Goal: Information Seeking & Learning: Learn about a topic

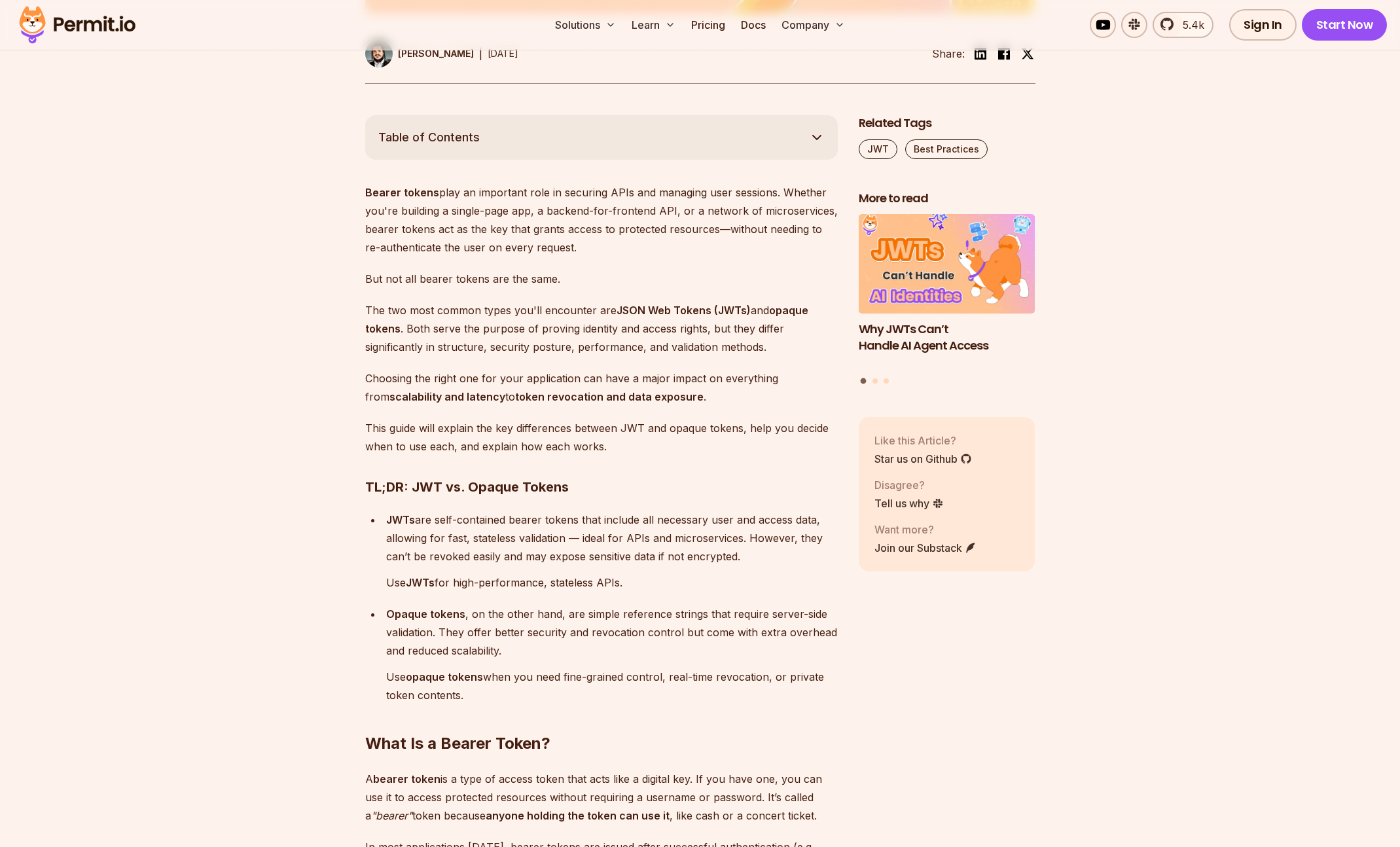
scroll to position [680, 0]
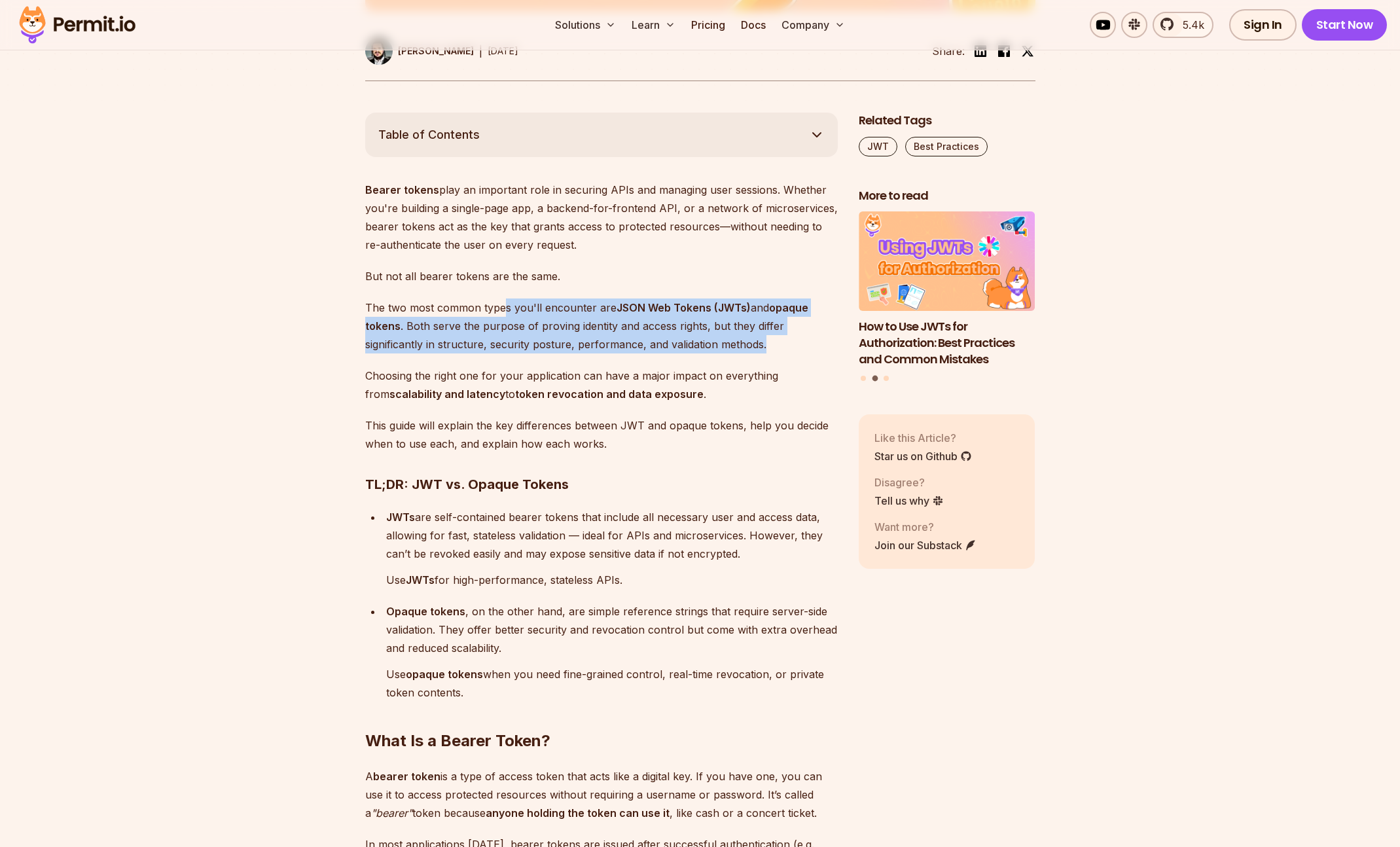
drag, startPoint x: 508, startPoint y: 310, endPoint x: 784, endPoint y: 350, distance: 278.9
click at [784, 350] on p "The two most common types you'll encounter are JSON Web Tokens (JWTs) and opaqu…" at bounding box center [601, 326] width 473 height 55
click at [668, 334] on p "The two most common types you'll encounter are JSON Web Tokens (JWTs) and opaqu…" at bounding box center [601, 326] width 473 height 55
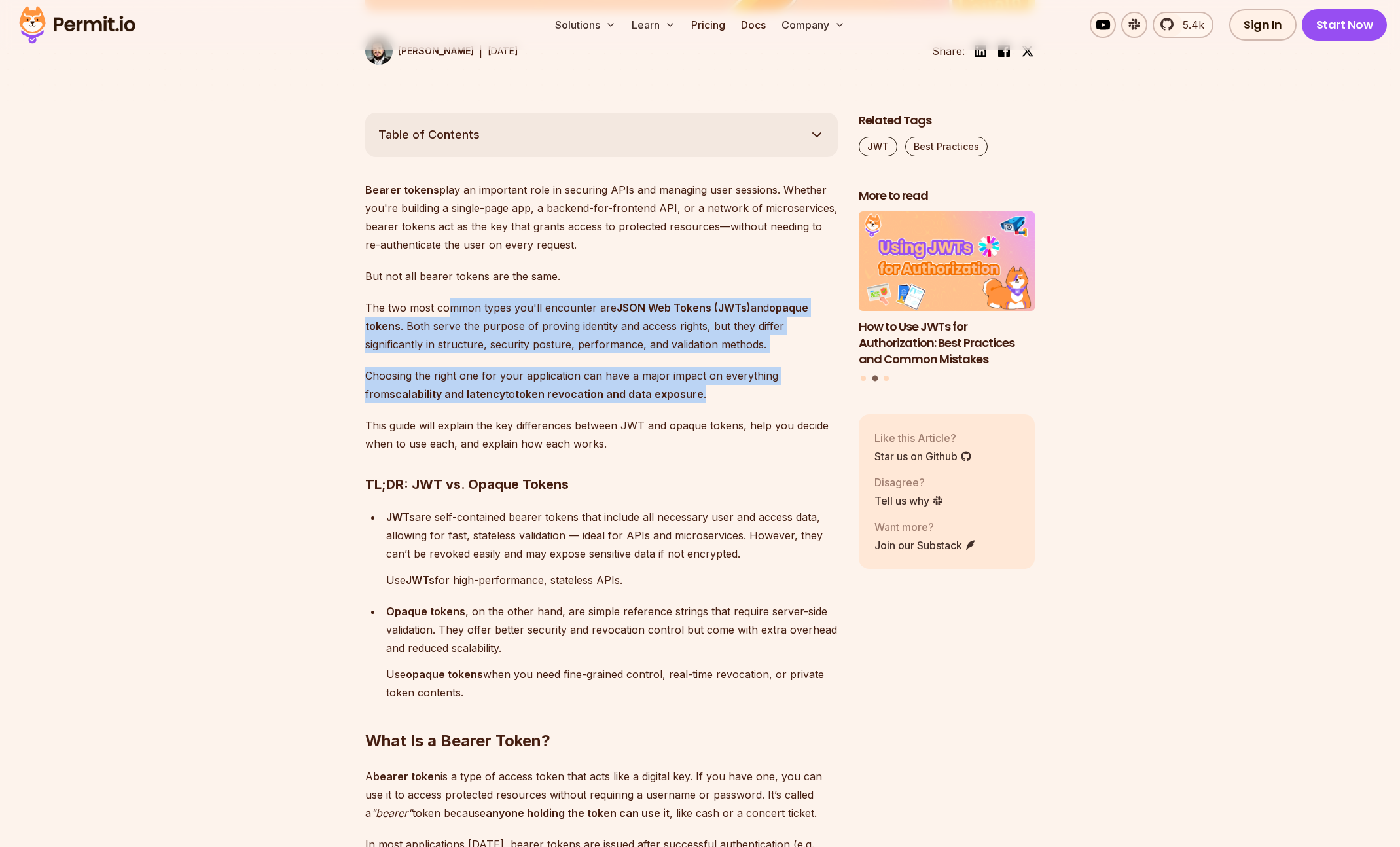
drag, startPoint x: 449, startPoint y: 310, endPoint x: 683, endPoint y: 380, distance: 244.2
click at [583, 367] on p "Choosing the right one for your application can have a major impact on everythi…" at bounding box center [601, 385] width 473 height 37
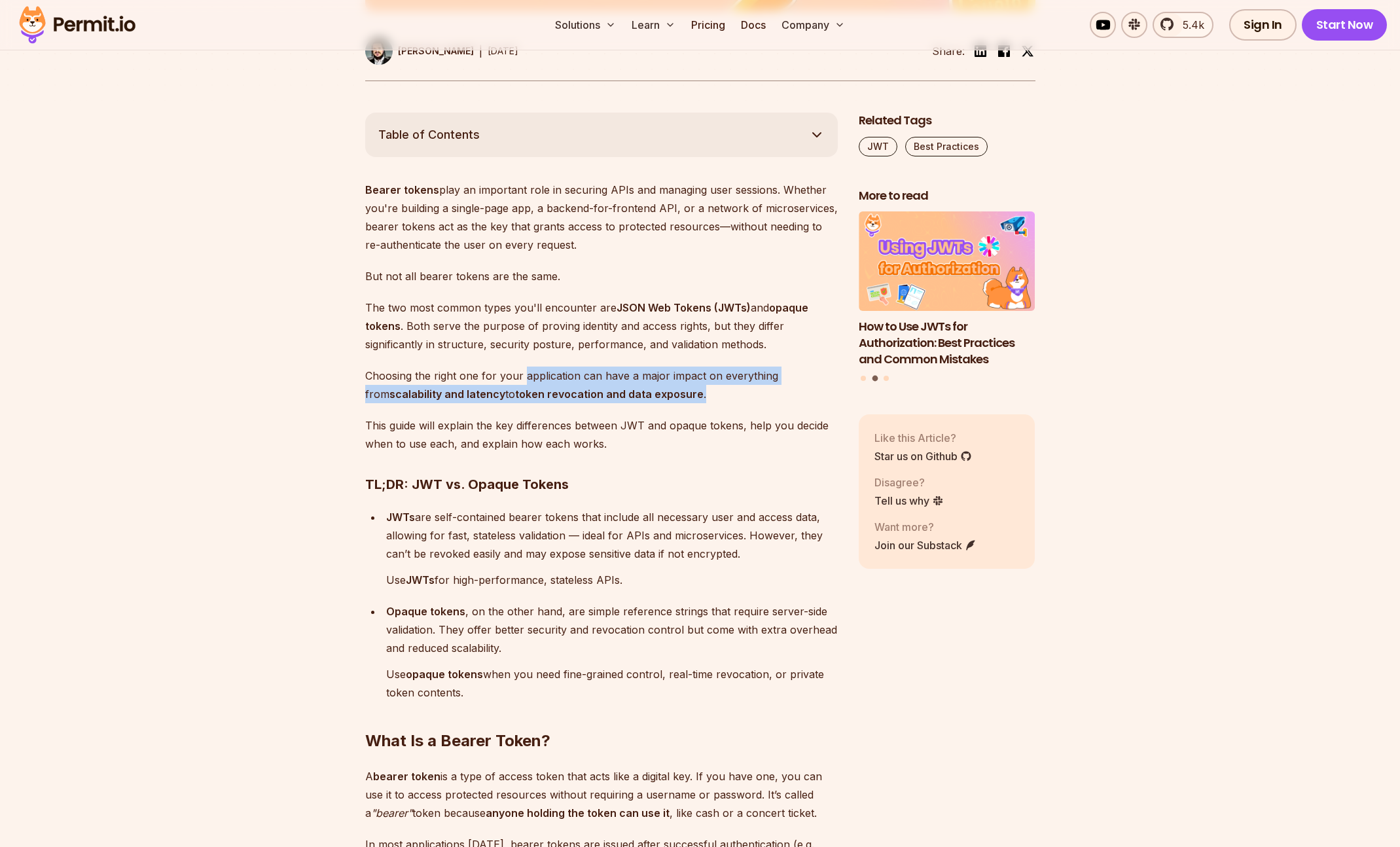
drag, startPoint x: 525, startPoint y: 376, endPoint x: 700, endPoint y: 399, distance: 176.5
click at [700, 399] on p "Choosing the right one for your application can have a major impact on everythi…" at bounding box center [601, 385] width 473 height 37
click at [627, 391] on strong "token revocation and data exposure" at bounding box center [609, 393] width 189 height 13
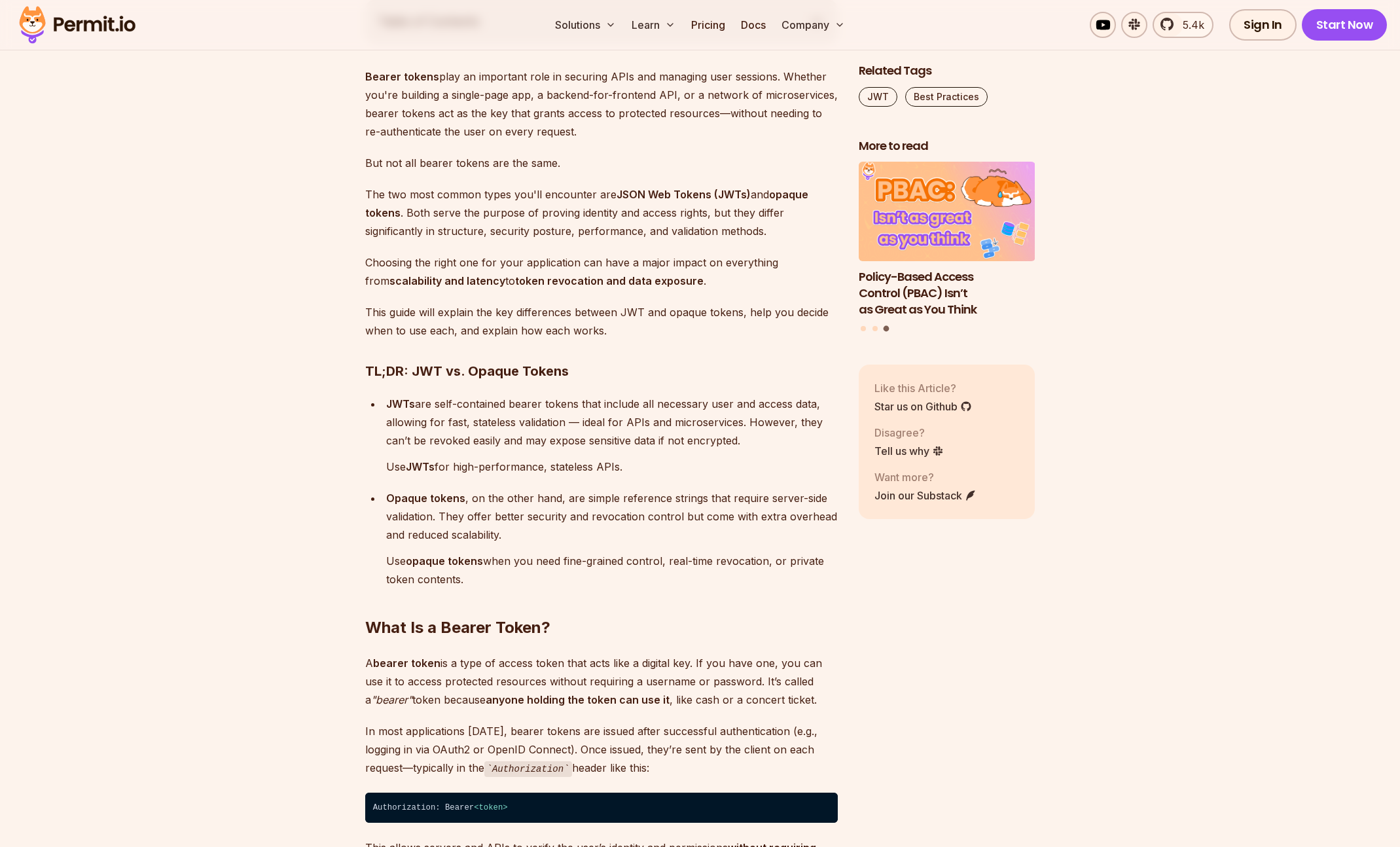
scroll to position [841, 0]
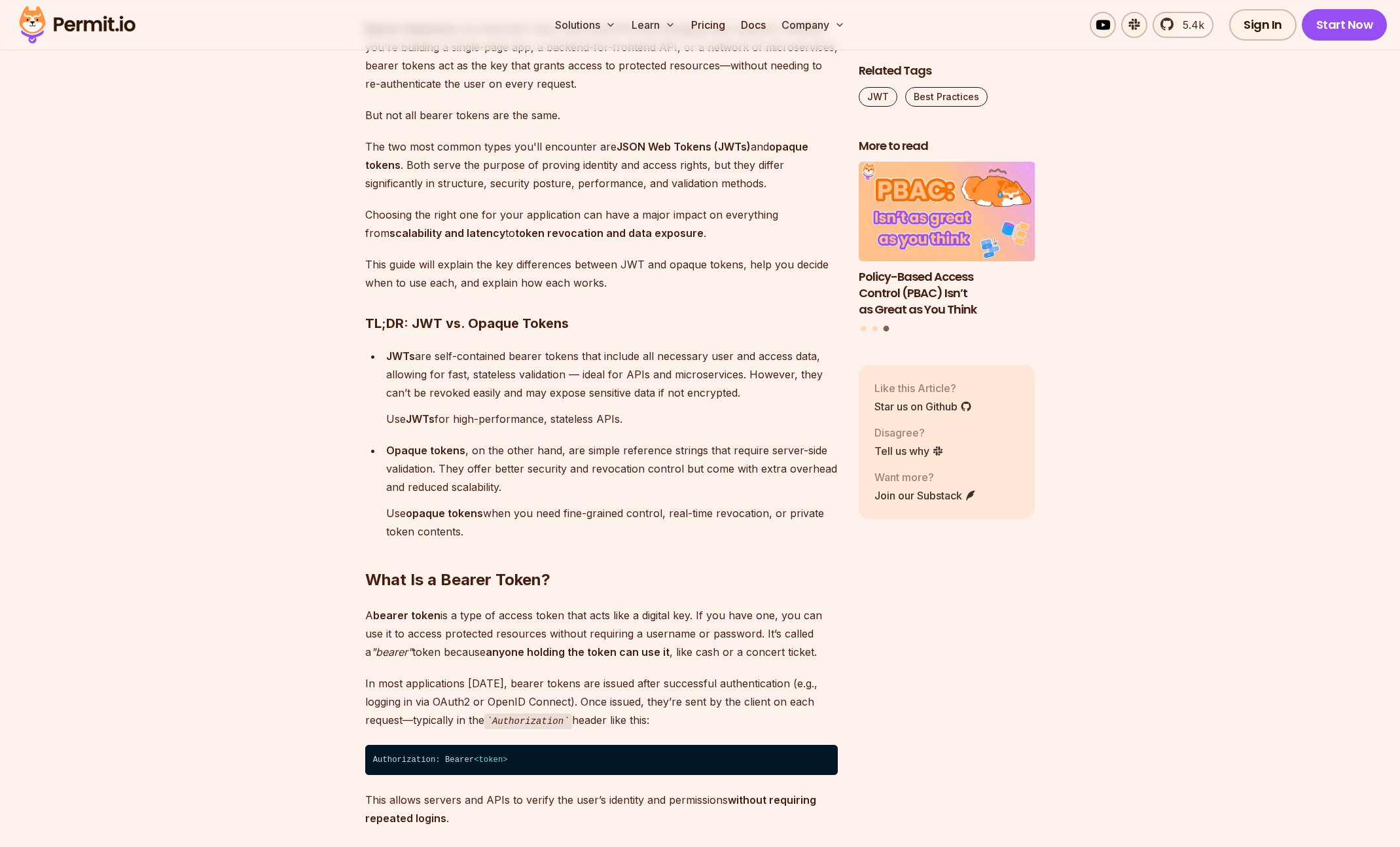
drag, startPoint x: 504, startPoint y: 355, endPoint x: 772, endPoint y: 392, distance: 270.5
click at [772, 392] on p "JWTs are self-contained bearer tokens that include all necessary user and acces…" at bounding box center [612, 374] width 452 height 55
click at [705, 373] on p "JWTs are self-contained bearer tokens that include all necessary user and acces…" at bounding box center [612, 374] width 452 height 55
drag, startPoint x: 479, startPoint y: 357, endPoint x: 684, endPoint y: 414, distance: 212.8
click at [723, 424] on div "JWTs are self-contained bearer tokens that include all necessary user and acces…" at bounding box center [612, 387] width 452 height 81
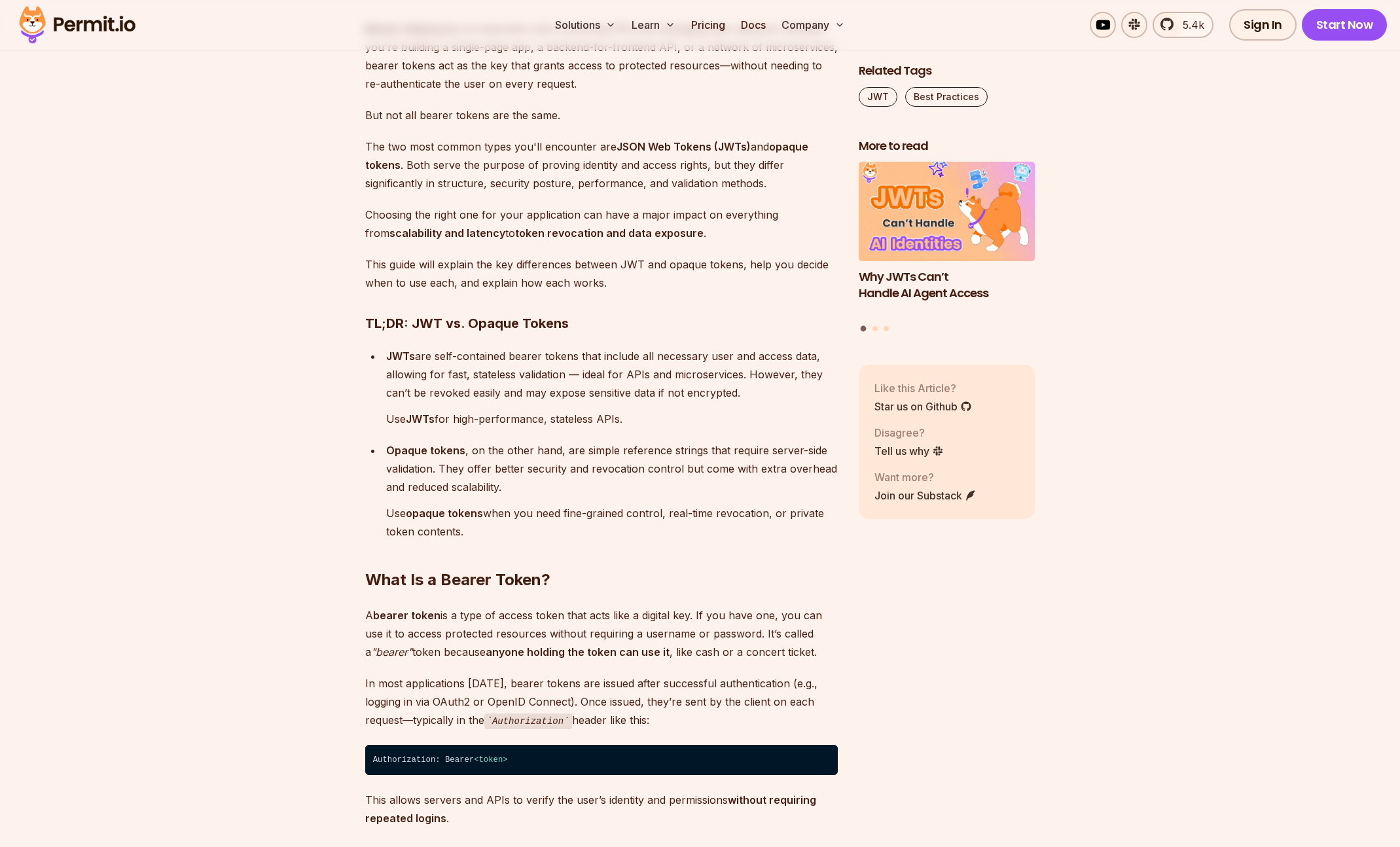
click at [626, 390] on p "JWTs are self-contained bearer tokens that include all necessary user and acces…" at bounding box center [612, 374] width 452 height 55
drag, startPoint x: 434, startPoint y: 420, endPoint x: 667, endPoint y: 429, distance: 233.2
click at [667, 429] on ul "JWTs are self-contained bearer tokens that include all necessary user and acces…" at bounding box center [601, 444] width 473 height 194
click at [571, 440] on ul "JWTs are self-contained bearer tokens that include all necessary user and acces…" at bounding box center [601, 444] width 473 height 194
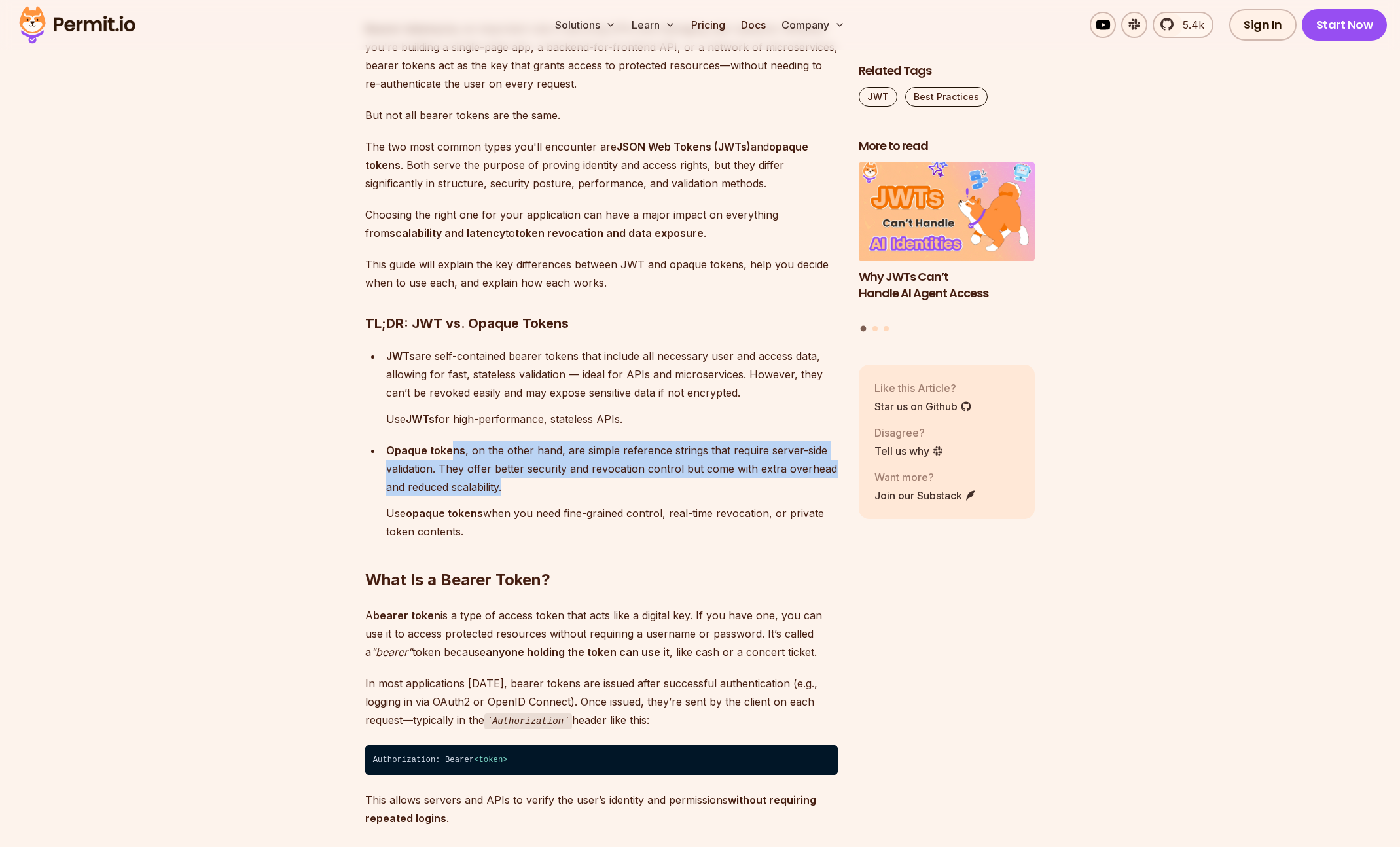
drag, startPoint x: 452, startPoint y: 452, endPoint x: 600, endPoint y: 484, distance: 151.4
click at [600, 484] on p "Opaque tokens , on the other hand, are simple reference strings that require se…" at bounding box center [612, 468] width 452 height 55
click at [532, 470] on p "Opaque tokens , on the other hand, are simple reference strings that require se…" at bounding box center [612, 468] width 452 height 55
drag, startPoint x: 424, startPoint y: 453, endPoint x: 590, endPoint y: 531, distance: 183.4
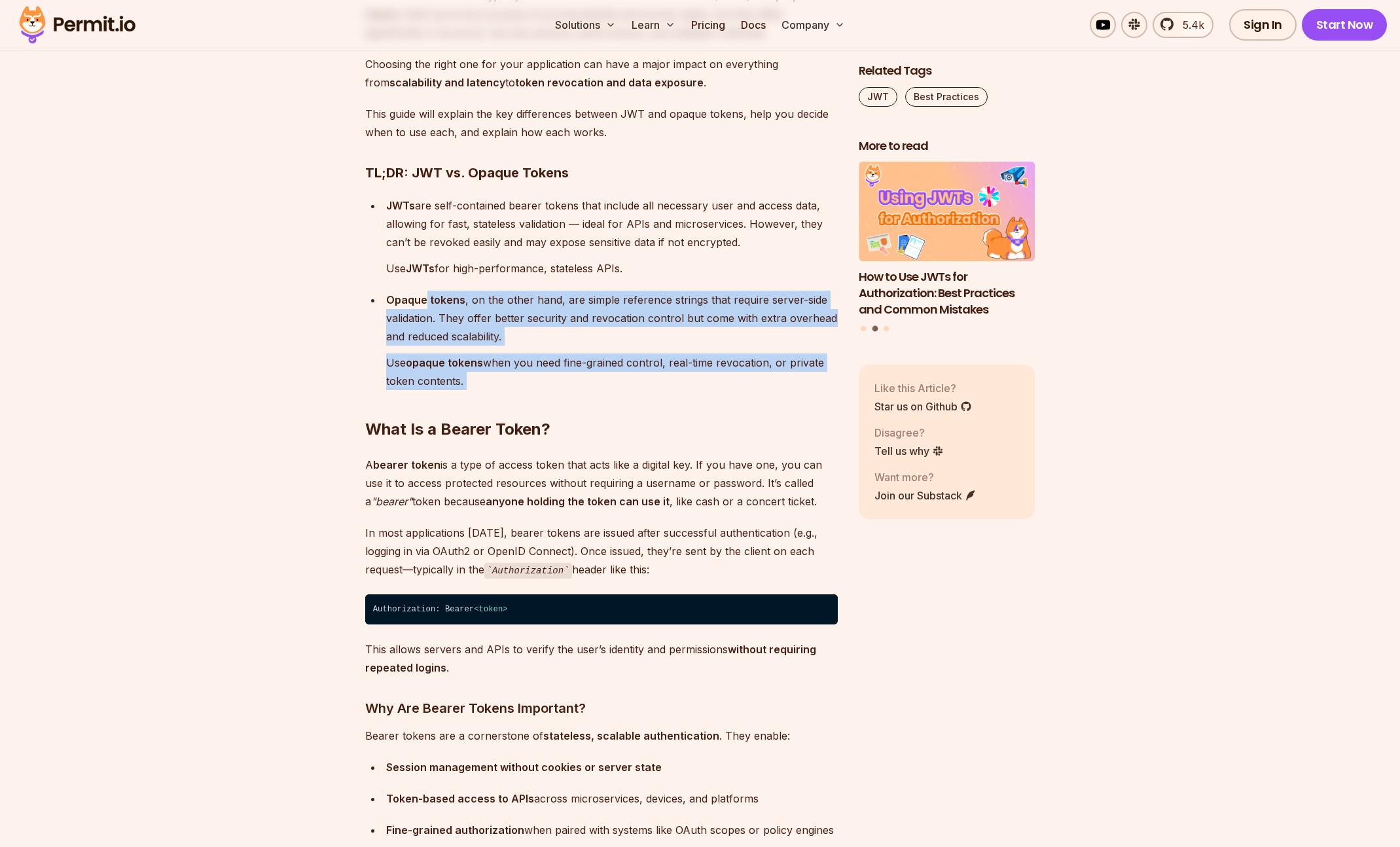
scroll to position [1017, 0]
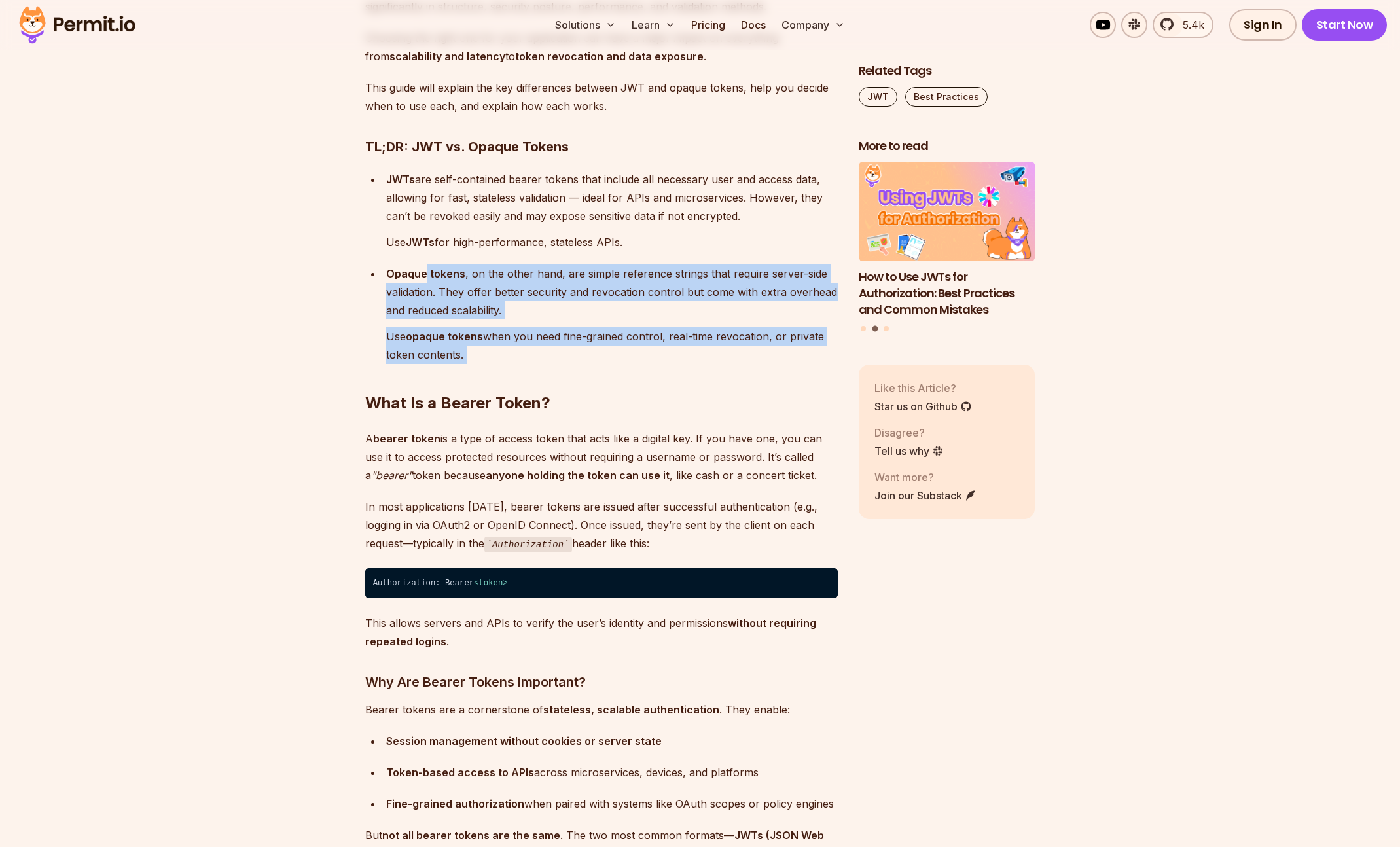
drag, startPoint x: 467, startPoint y: 440, endPoint x: 737, endPoint y: 490, distance: 274.6
click at [713, 461] on p "A bearer token is a type of access token that acts like a digital key. If you h…" at bounding box center [601, 457] width 473 height 55
drag, startPoint x: 495, startPoint y: 444, endPoint x: 688, endPoint y: 507, distance: 203.0
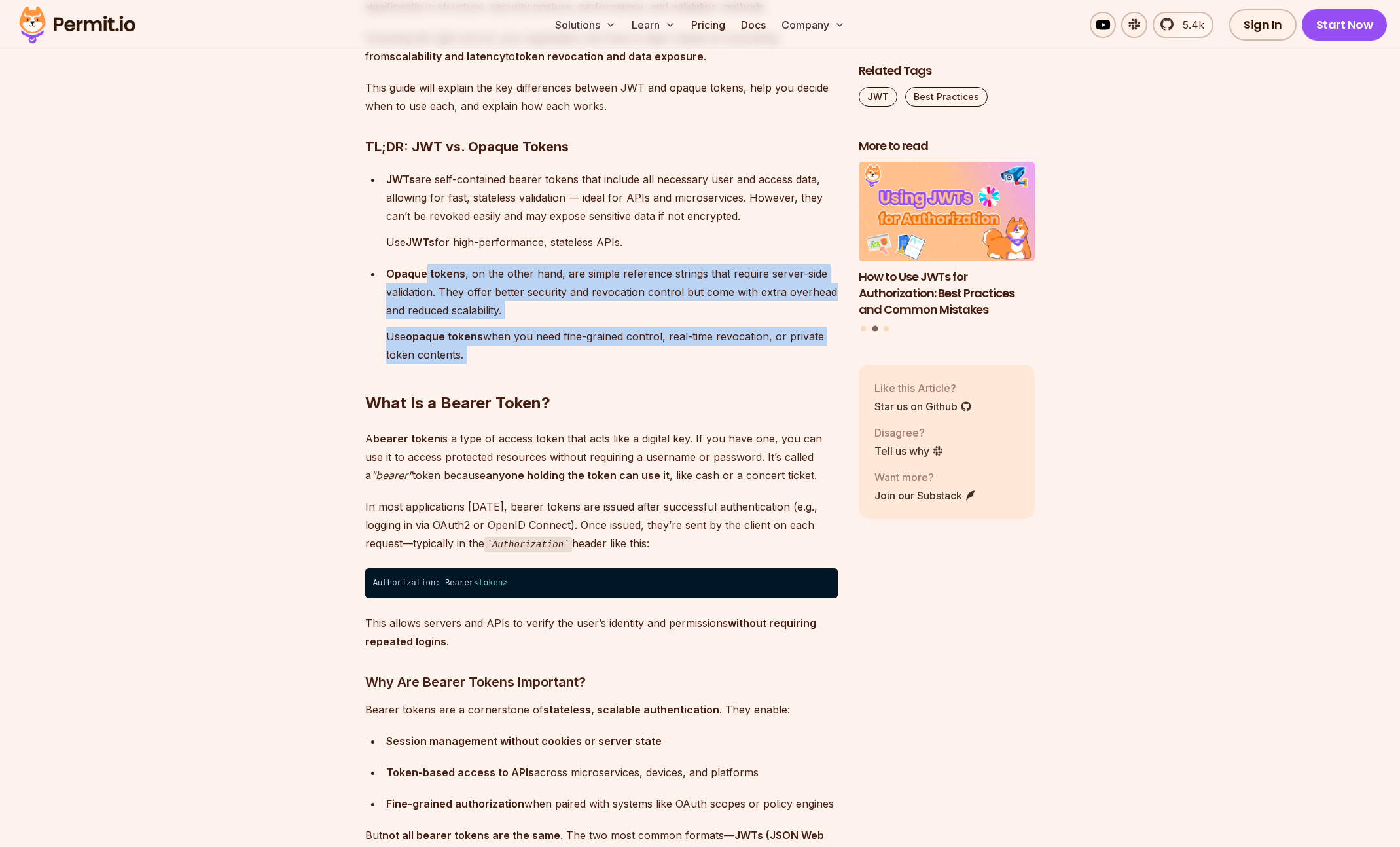
click at [605, 471] on strong "anyone holding the token can use it" at bounding box center [577, 475] width 184 height 13
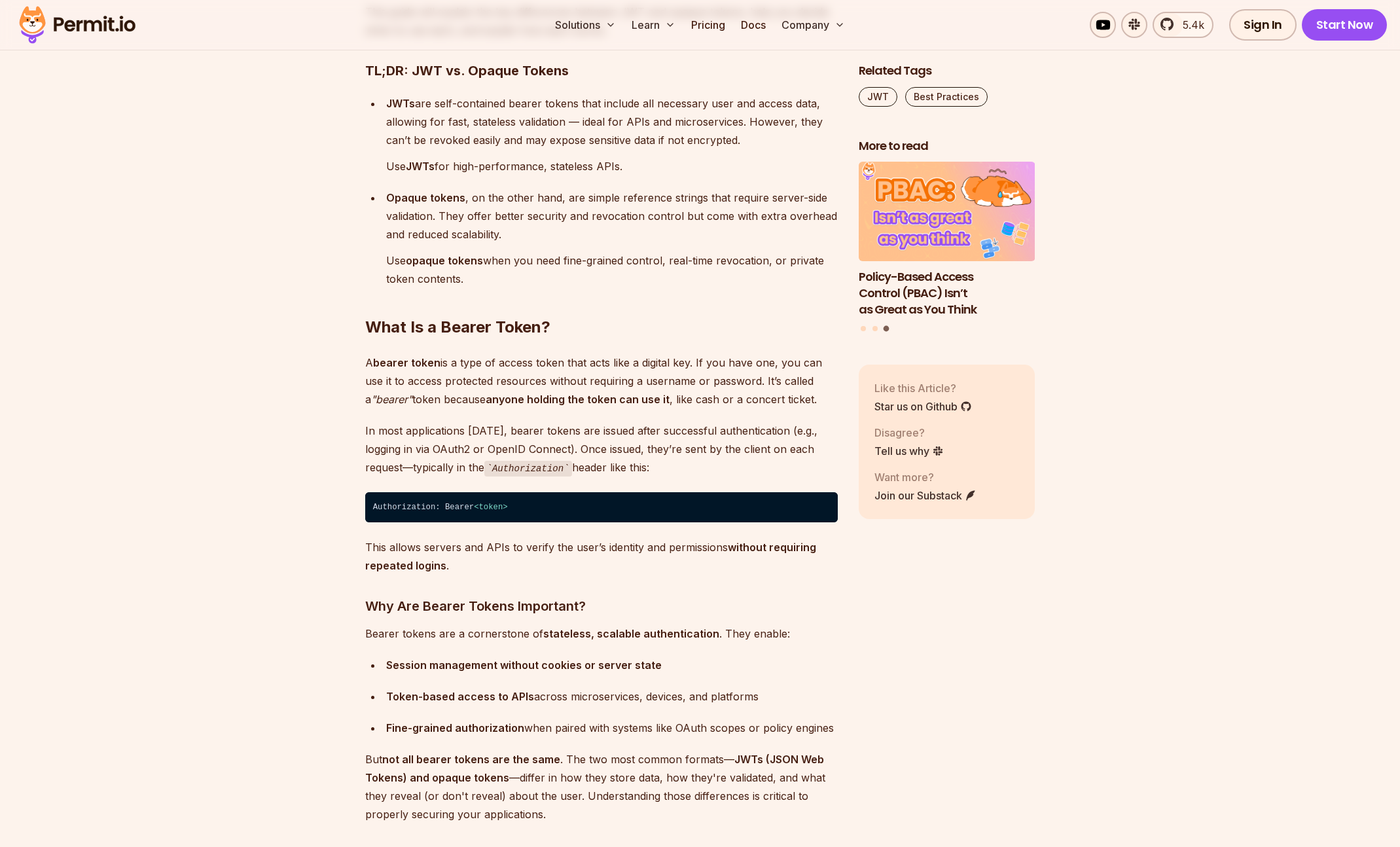
scroll to position [1152, 0]
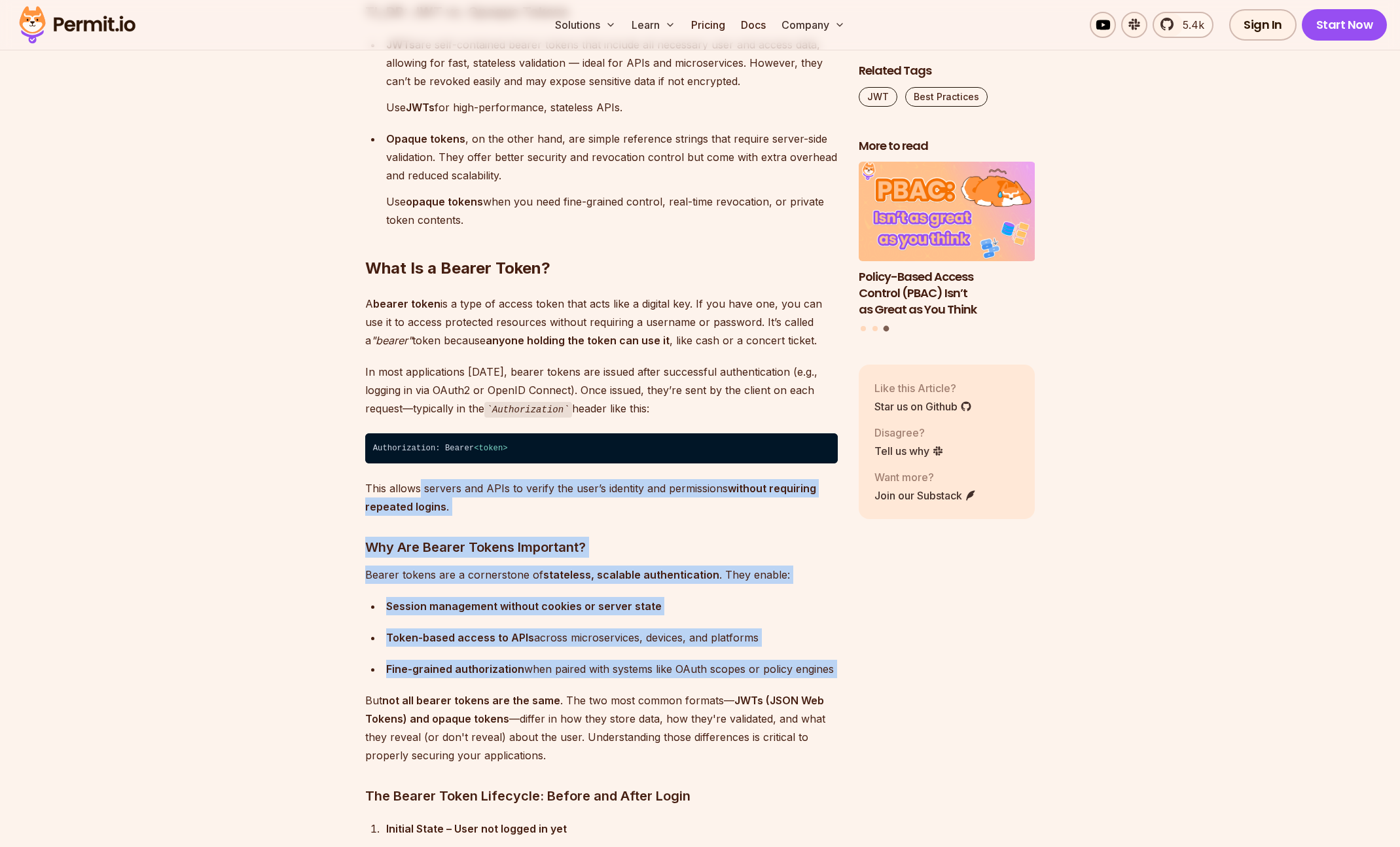
drag, startPoint x: 427, startPoint y: 483, endPoint x: 790, endPoint y: 673, distance: 409.7
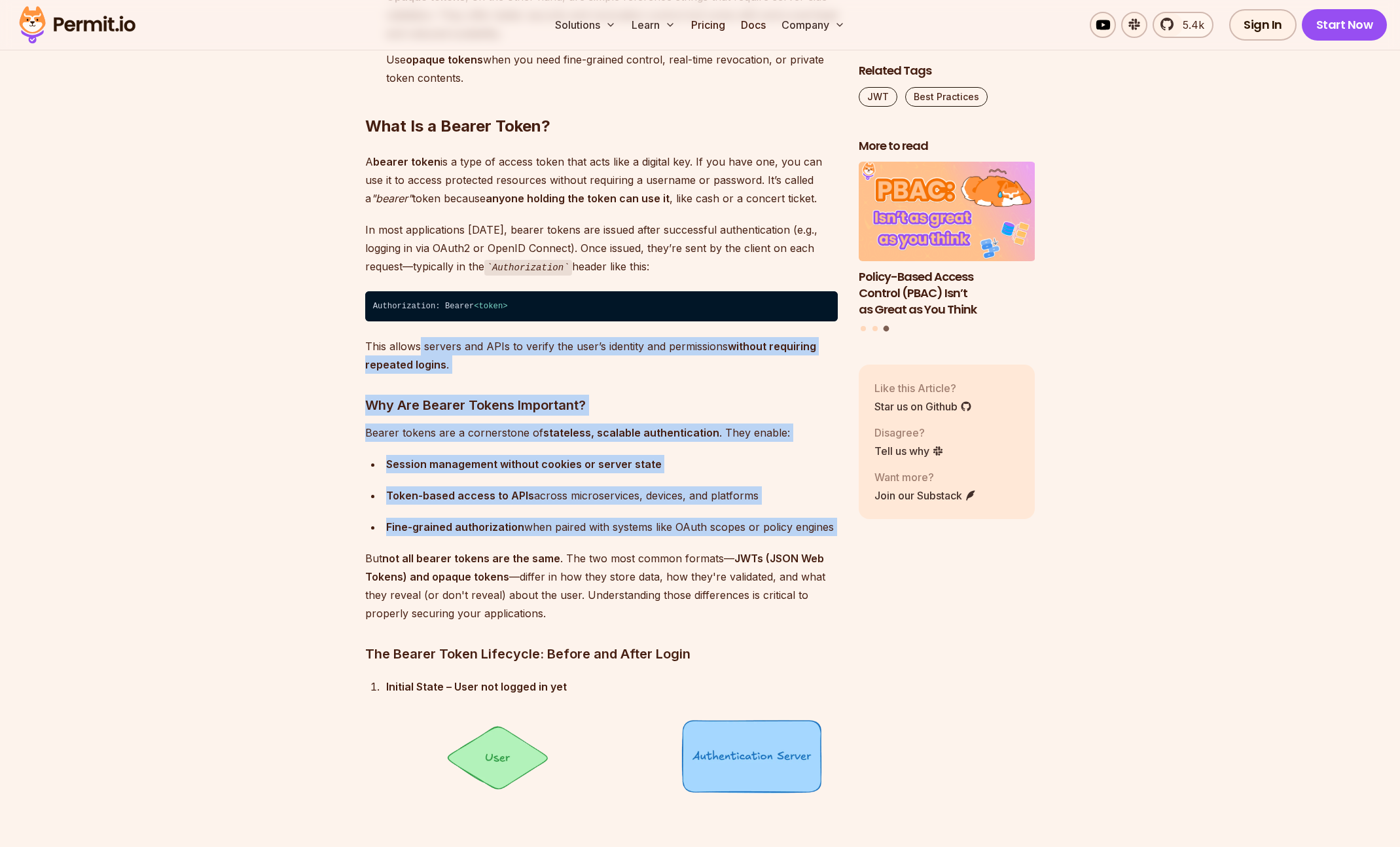
scroll to position [1474, 0]
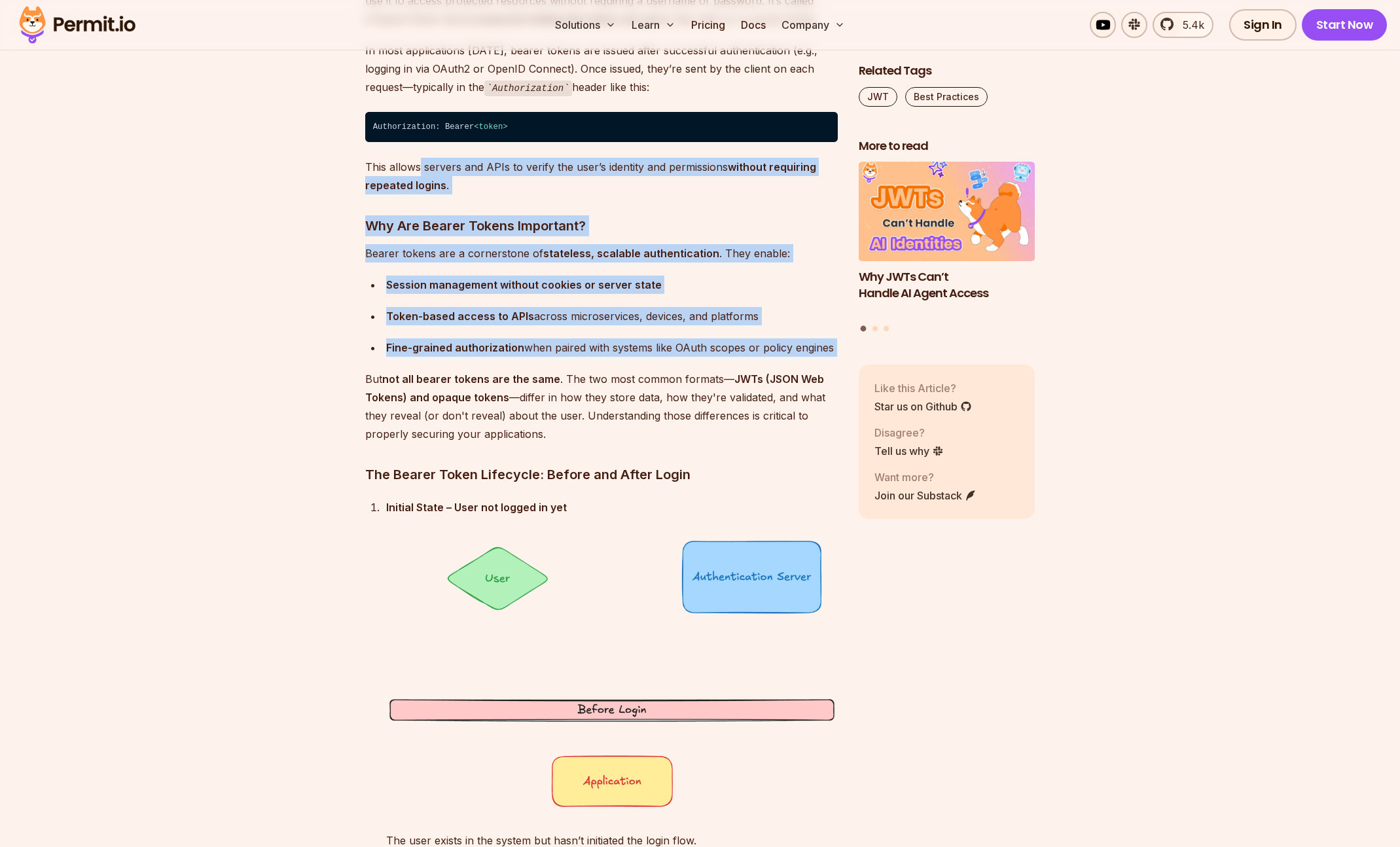
click at [573, 341] on div "Fine-grained authorization when paired with systems like OAuth scopes or policy…" at bounding box center [612, 348] width 452 height 18
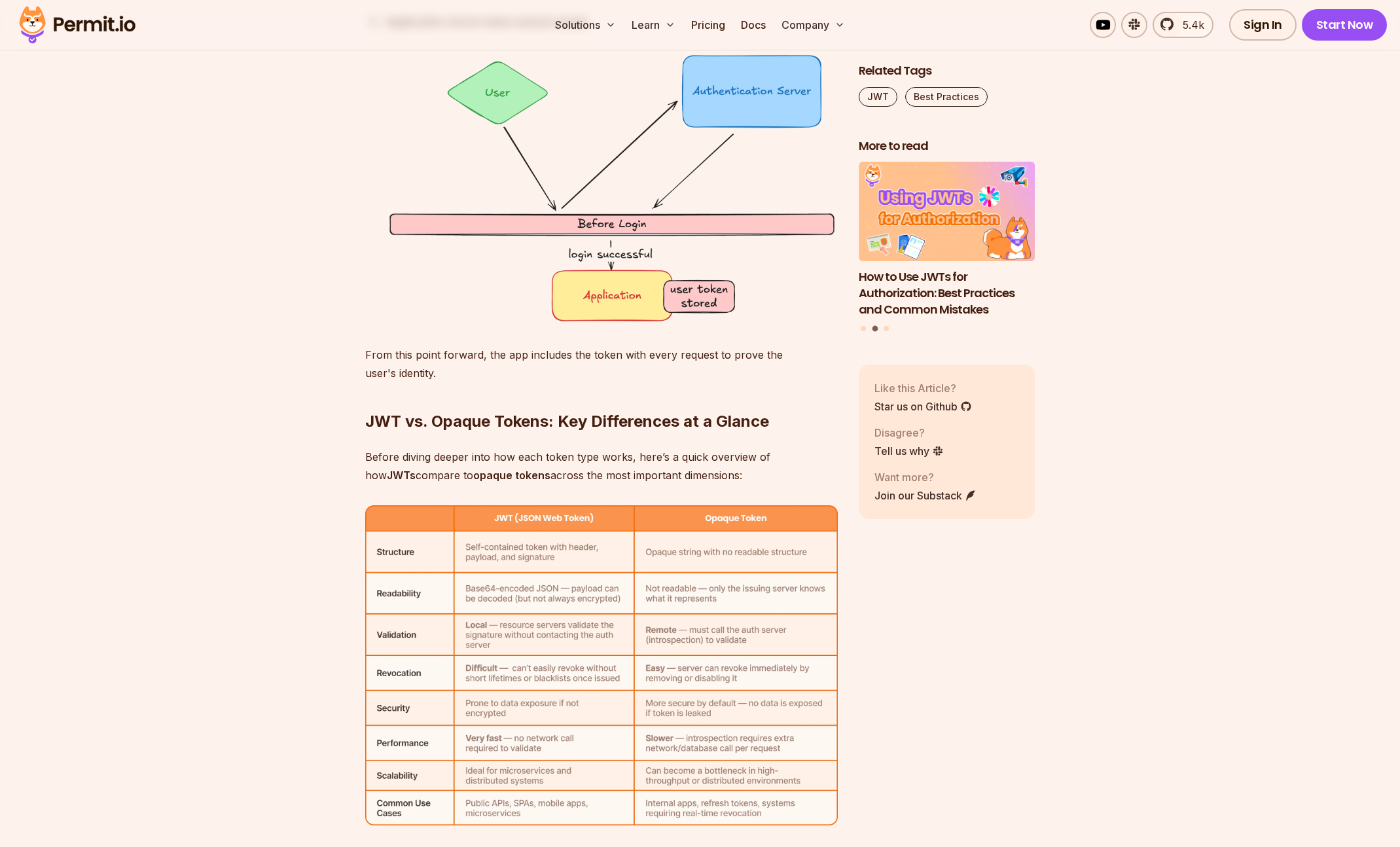
scroll to position [4253, 0]
